Goal: Transaction & Acquisition: Purchase product/service

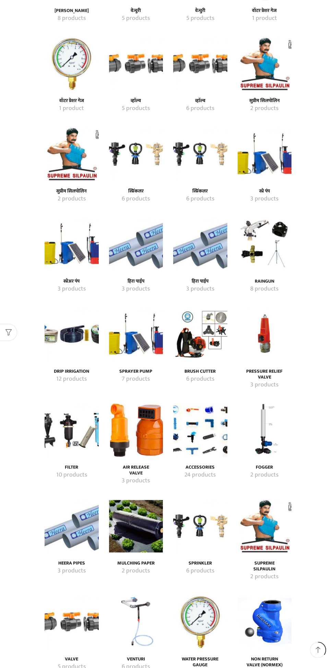
scroll to position [692, 0]
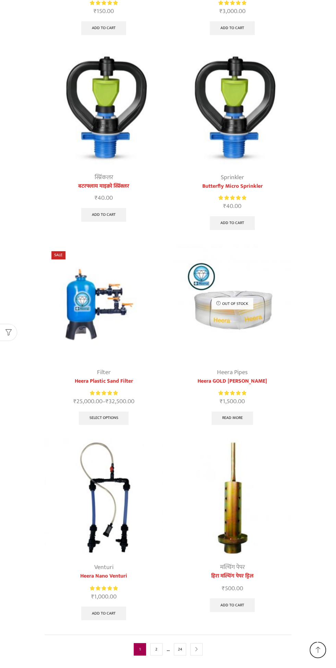
click at [83, 355] on img at bounding box center [104, 303] width 118 height 118
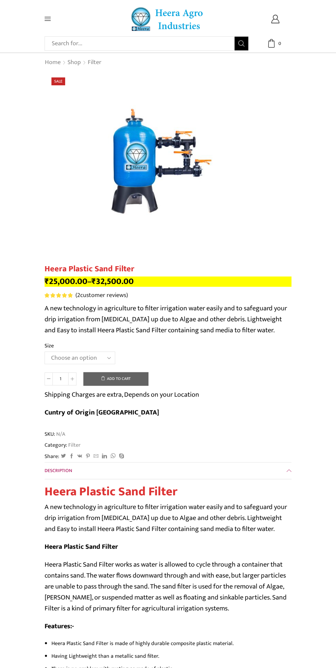
click at [62, 356] on select "Choose an option 2.5’’x 30 m3 2’’ x 20 m3 3.0’’x 40 m3 3.0’’x 50 m3" at bounding box center [80, 358] width 71 height 13
select select "2-5x-30-m3"
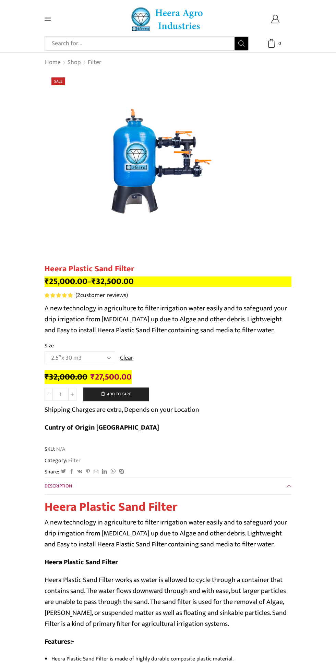
click at [58, 358] on select "Choose an option 2.5’’x 30 m3 2’’ x 20 m3 3.0’’x 40 m3 3.0’’x 50 m3" at bounding box center [80, 358] width 71 height 13
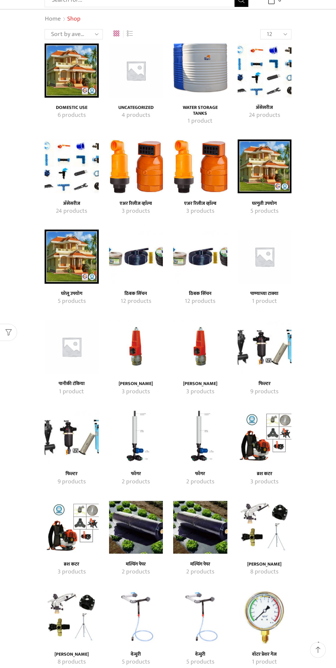
scroll to position [31, 0]
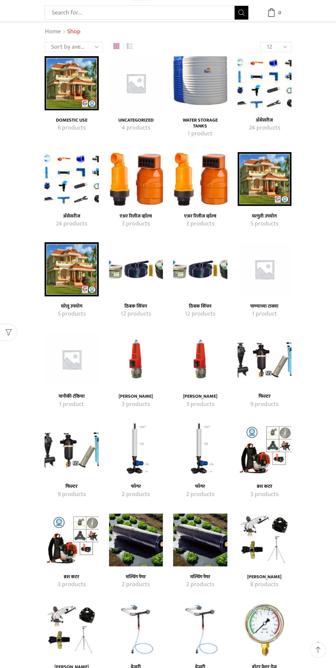
click at [74, 368] on img "Visit product category पानीकी टंकिया" at bounding box center [72, 359] width 54 height 54
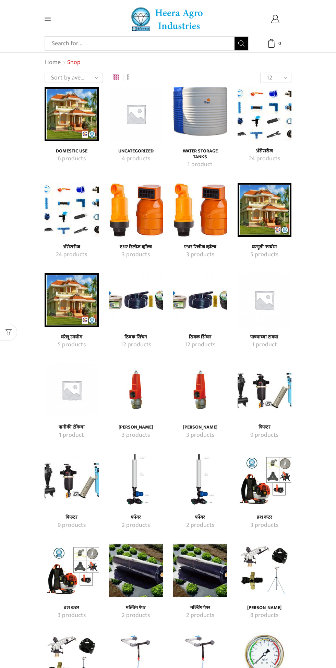
scroll to position [31, 0]
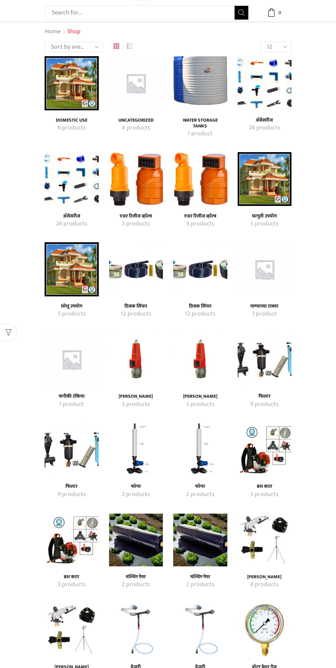
click at [282, 100] on img "Visit product category अ‍ॅसेसरीज" at bounding box center [265, 83] width 54 height 54
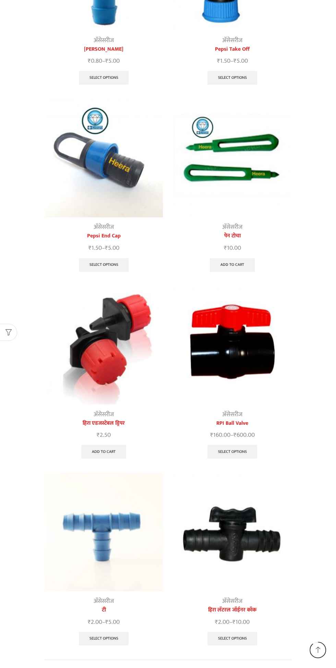
scroll to position [586, 0]
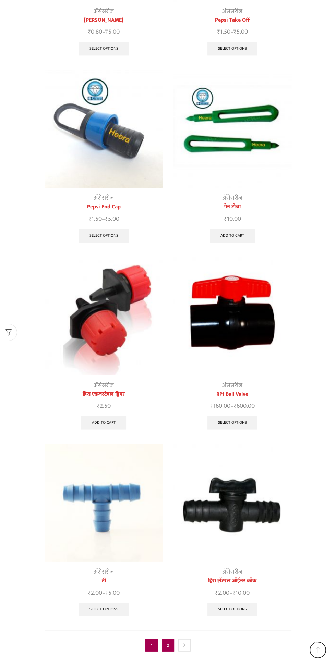
click at [166, 640] on link "2" at bounding box center [168, 645] width 12 height 12
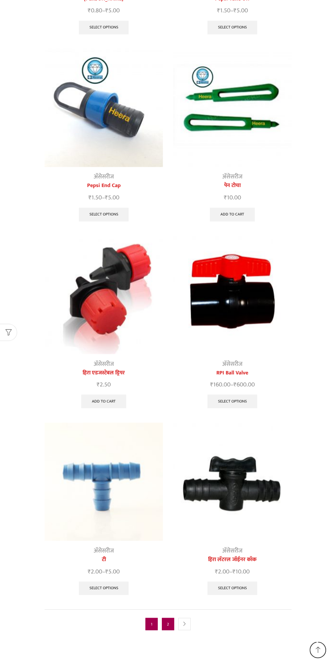
scroll to position [625, 0]
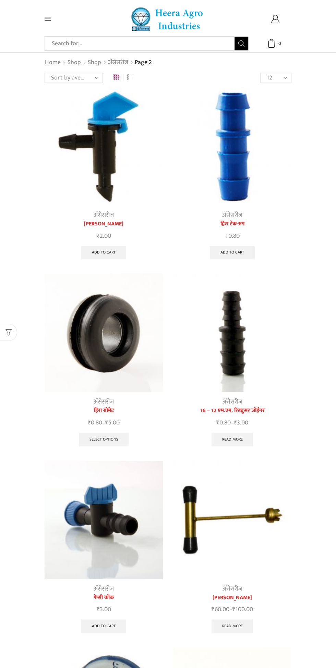
click at [64, 40] on input "Search input" at bounding box center [141, 44] width 186 height 14
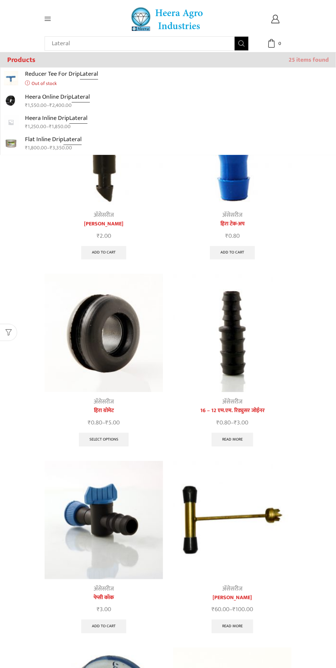
click at [45, 123] on bdi "₹ 1,250.00" at bounding box center [35, 126] width 21 height 9
type input "Heera Inline Drip Lateral"
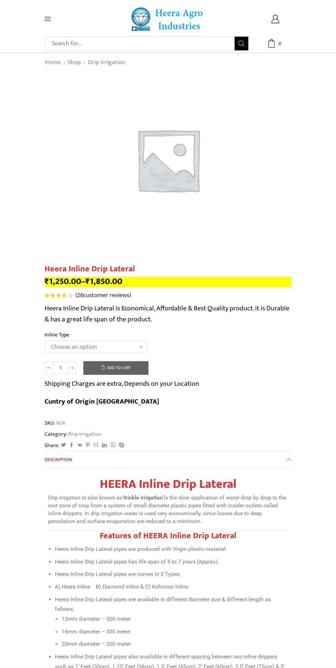
click at [123, 344] on select "Choose an option Heera Inline 12 MM (30CM) Heera Inline 12 MM (38CM) Heera Inli…" at bounding box center [96, 347] width 103 height 13
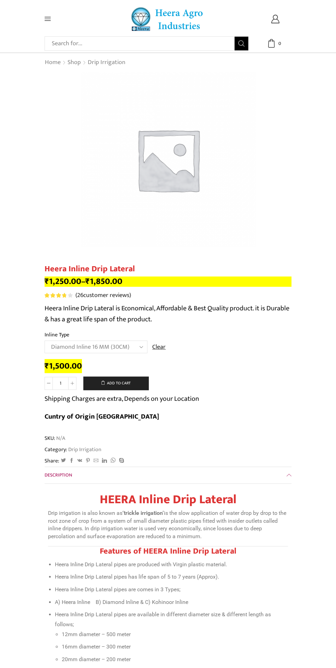
click at [133, 342] on select "Choose an option Heera Inline 12 MM (30CM) Heera Inline 12 MM (38CM) Heera Inli…" at bounding box center [96, 347] width 103 height 13
click at [128, 342] on select "Choose an option Heera Inline 12 MM (30CM) Heera Inline 12 MM (38CM) Heera Inli…" at bounding box center [96, 347] width 103 height 13
select select "Heera Inline 16 MM (30CM)"
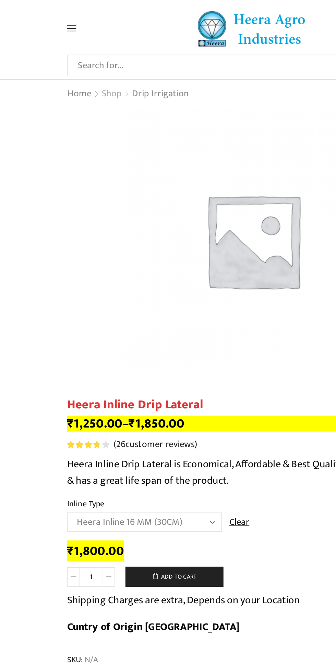
click at [79, 66] on link "Shop" at bounding box center [74, 62] width 14 height 9
